Goal: Information Seeking & Learning: Learn about a topic

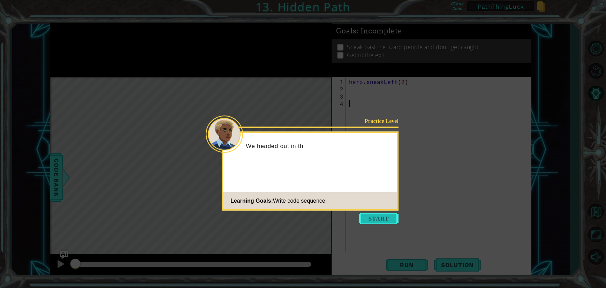
click at [374, 218] on button "Start" at bounding box center [379, 218] width 40 height 11
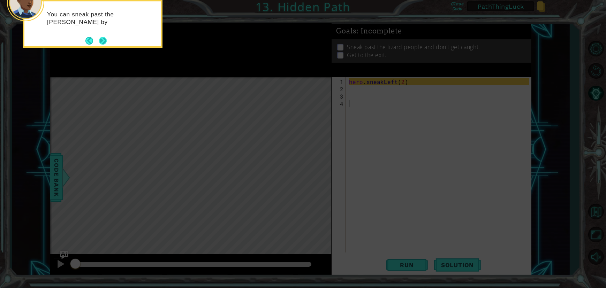
click at [101, 40] on button "Next" at bounding box center [103, 41] width 12 height 12
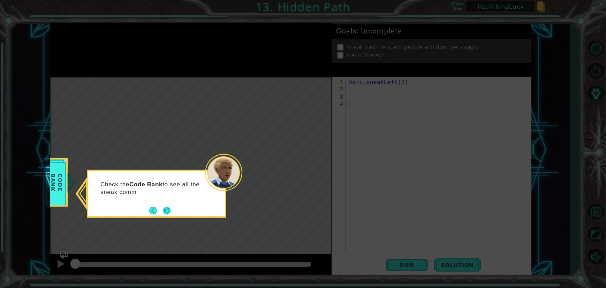
click at [169, 209] on button "Next" at bounding box center [167, 211] width 12 height 12
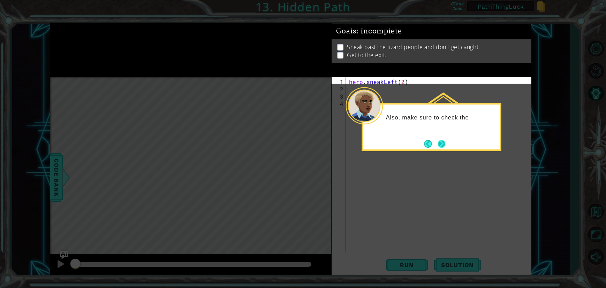
click at [445, 147] on button "Next" at bounding box center [441, 144] width 11 height 11
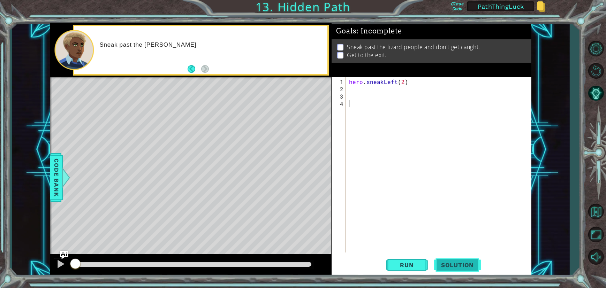
click at [445, 268] on span "Solution" at bounding box center [457, 265] width 47 height 7
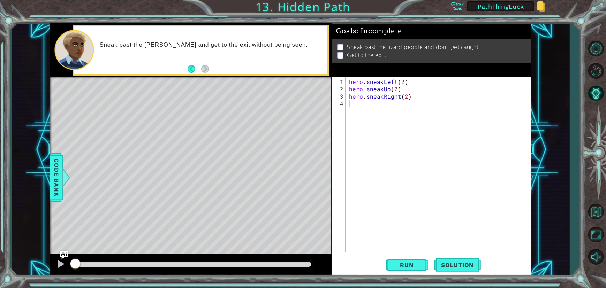
drag, startPoint x: 400, startPoint y: 267, endPoint x: 349, endPoint y: 267, distance: 51.3
click at [400, 267] on span "Run" at bounding box center [407, 265] width 28 height 7
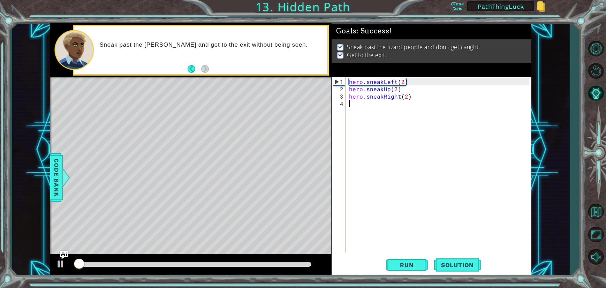
click at [294, 267] on div at bounding box center [192, 265] width 243 height 10
click at [297, 265] on div at bounding box center [192, 264] width 237 height 5
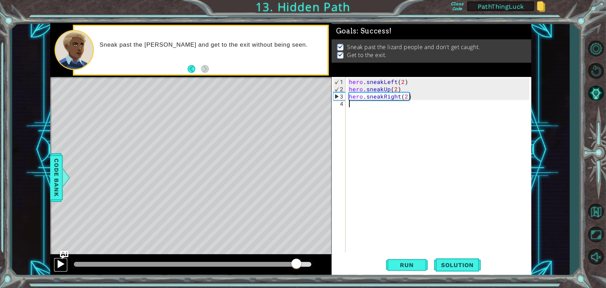
click at [60, 269] on div at bounding box center [60, 264] width 9 height 9
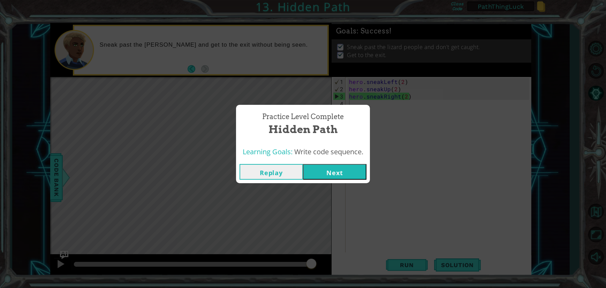
click at [336, 164] on button "Next" at bounding box center [334, 172] width 63 height 16
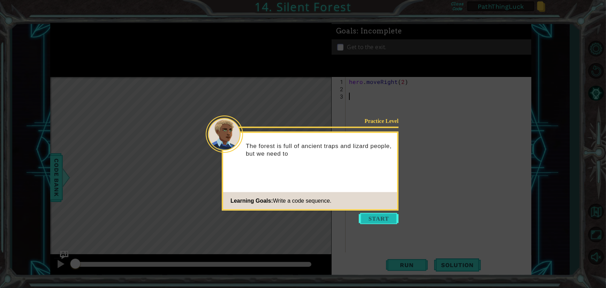
click at [383, 221] on button "Start" at bounding box center [379, 218] width 40 height 11
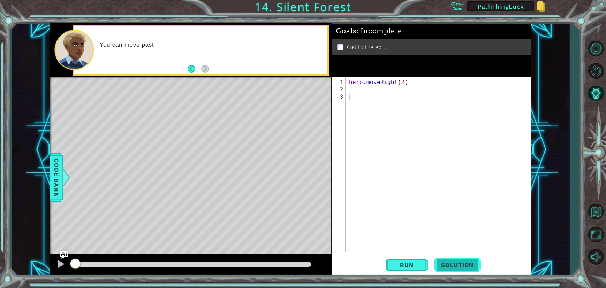
click at [462, 265] on span "Solution" at bounding box center [457, 265] width 47 height 7
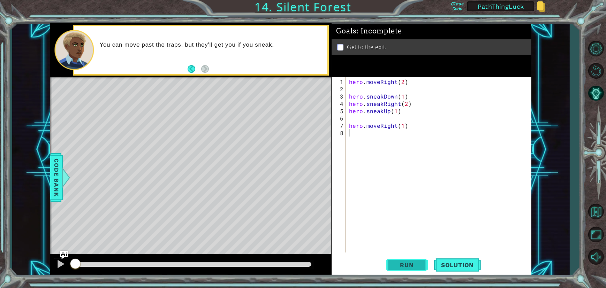
click at [410, 263] on span "Run" at bounding box center [407, 265] width 28 height 7
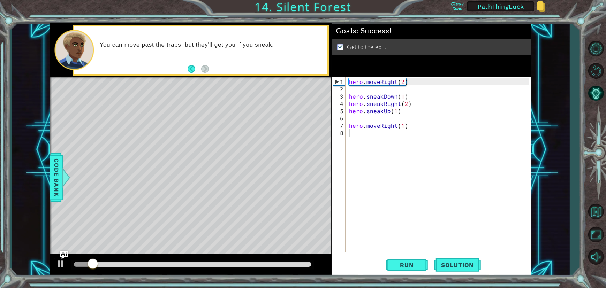
click at [287, 267] on div at bounding box center [192, 265] width 243 height 10
click at [291, 266] on div at bounding box center [192, 264] width 237 height 5
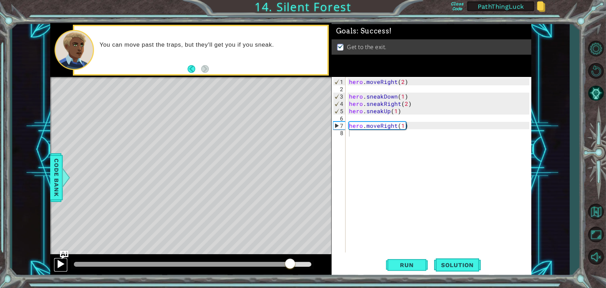
click at [62, 267] on div at bounding box center [60, 264] width 9 height 9
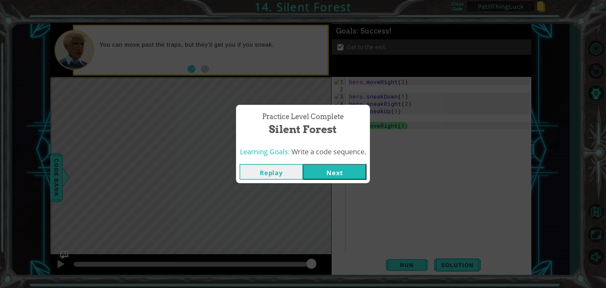
click at [350, 164] on button "Next" at bounding box center [334, 172] width 63 height 16
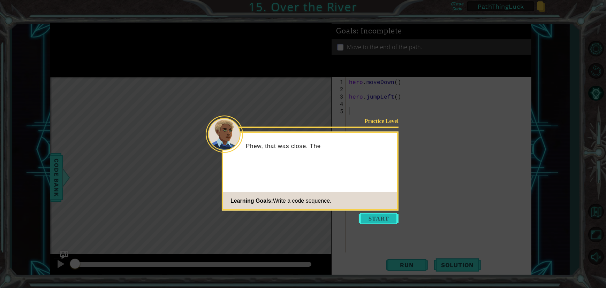
click at [381, 220] on button "Start" at bounding box center [379, 218] width 40 height 11
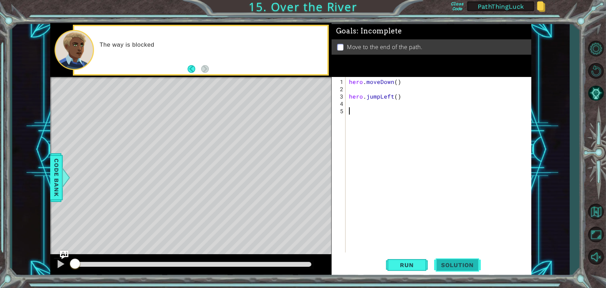
click at [469, 266] on span "Solution" at bounding box center [457, 265] width 47 height 7
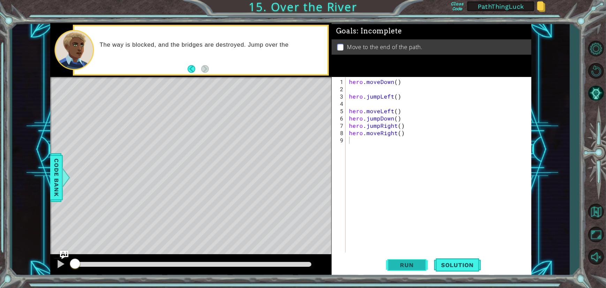
click at [415, 270] on button "Run" at bounding box center [407, 266] width 42 height 20
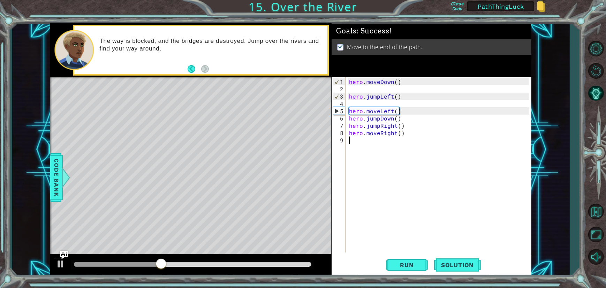
click at [286, 262] on div at bounding box center [192, 265] width 243 height 10
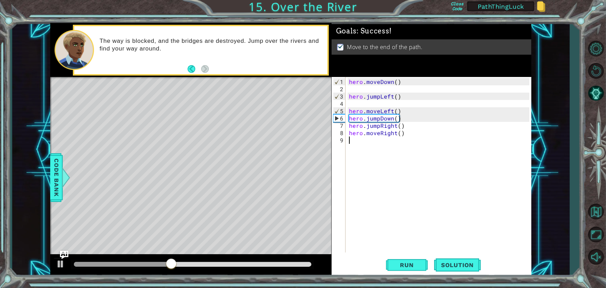
click at [287, 264] on div at bounding box center [192, 264] width 237 height 5
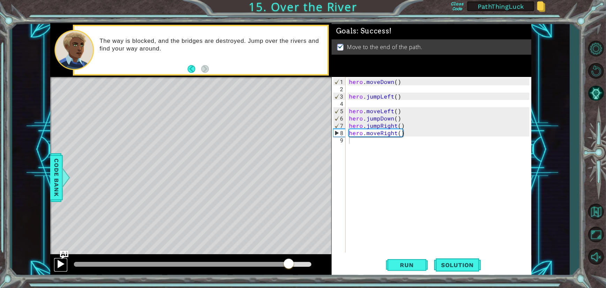
click at [58, 266] on div at bounding box center [60, 264] width 9 height 9
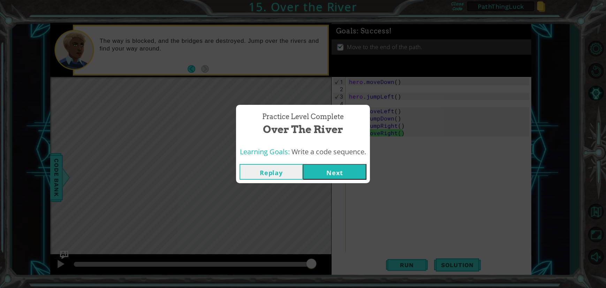
click at [340, 175] on button "Next" at bounding box center [334, 172] width 63 height 16
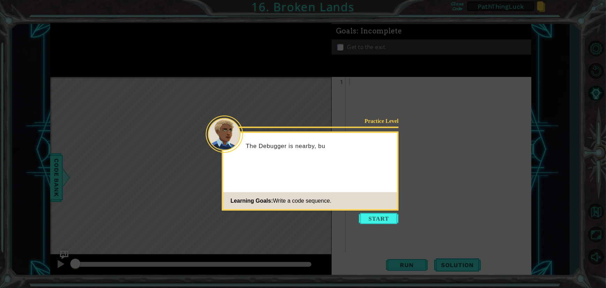
click at [388, 219] on button "Start" at bounding box center [379, 218] width 40 height 11
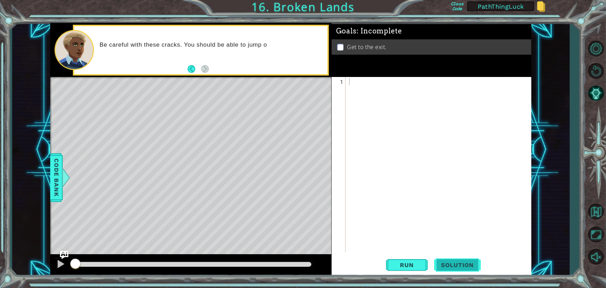
click at [466, 264] on span "Solution" at bounding box center [457, 265] width 47 height 7
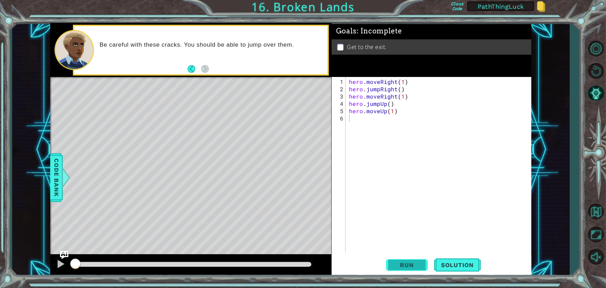
click at [409, 268] on span "Run" at bounding box center [407, 265] width 28 height 7
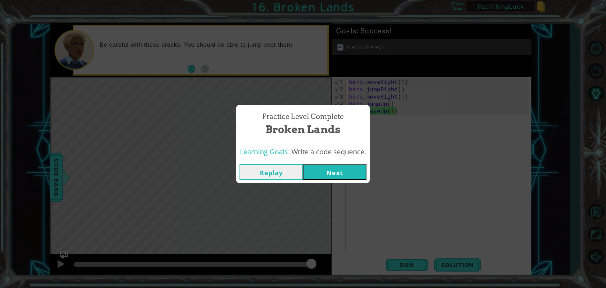
click at [353, 172] on button "Next" at bounding box center [334, 172] width 63 height 16
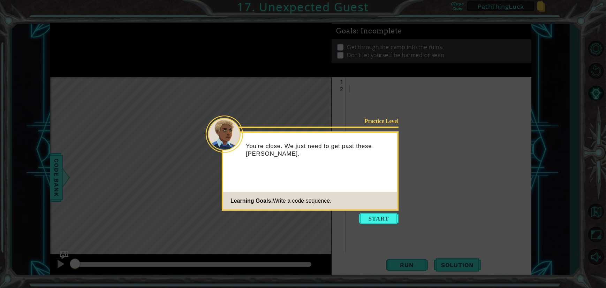
click at [384, 220] on button "Start" at bounding box center [379, 218] width 40 height 11
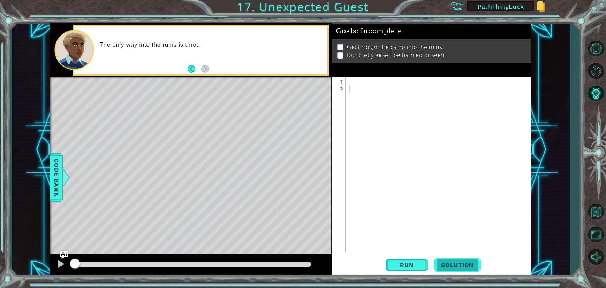
click at [457, 269] on button "Solution" at bounding box center [457, 266] width 47 height 20
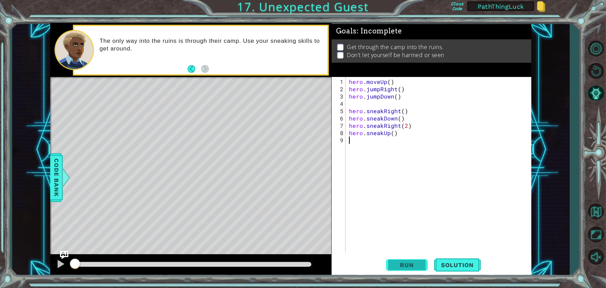
drag, startPoint x: 394, startPoint y: 265, endPoint x: 390, endPoint y: 264, distance: 4.2
click at [394, 265] on span "Run" at bounding box center [407, 265] width 28 height 7
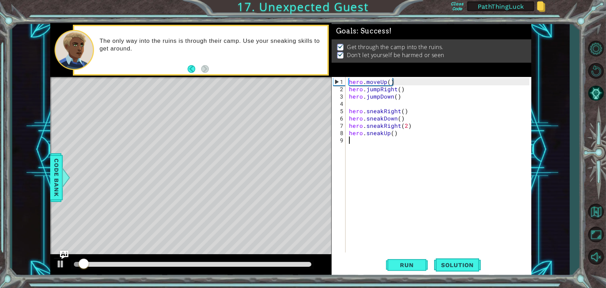
drag, startPoint x: 303, startPoint y: 264, endPoint x: 167, endPoint y: 264, distance: 136.0
click at [302, 264] on div at bounding box center [192, 264] width 237 height 5
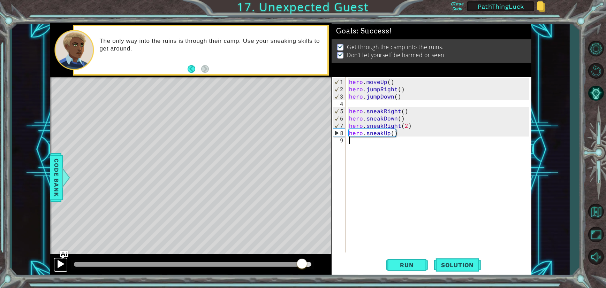
click at [59, 266] on div at bounding box center [60, 264] width 9 height 9
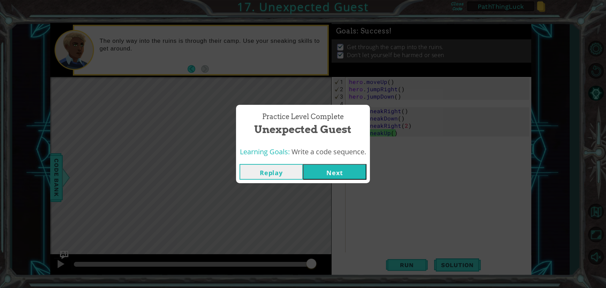
click at [366, 177] on button "Next" at bounding box center [334, 172] width 63 height 16
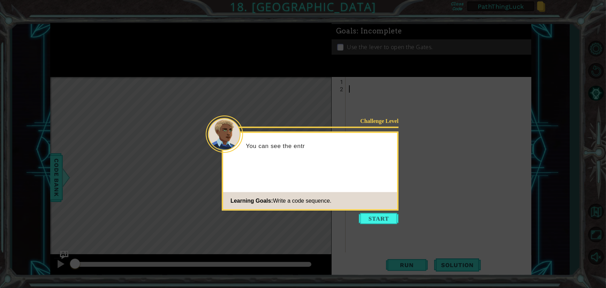
click at [381, 220] on button "Start" at bounding box center [379, 218] width 40 height 11
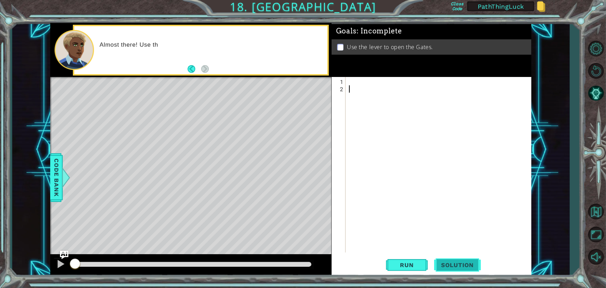
click at [465, 264] on span "Solution" at bounding box center [457, 265] width 47 height 7
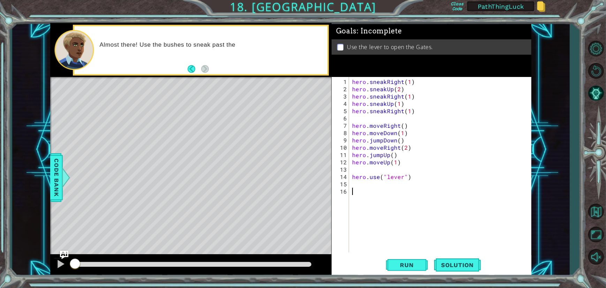
click at [414, 229] on div "hero . sneakRight ( 1 ) hero . sneakUp ( 2 ) hero . sneakRight ( 1 ) hero . sne…" at bounding box center [442, 173] width 182 height 190
click at [412, 259] on button "Run" at bounding box center [407, 266] width 42 height 20
